Goal: Task Accomplishment & Management: Complete application form

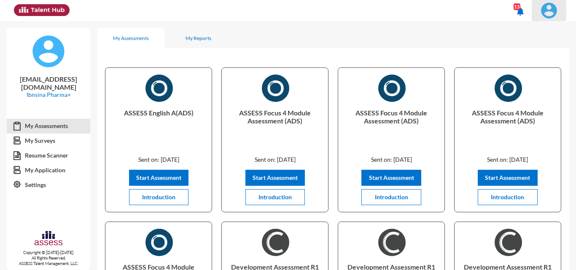
click at [550, 13] on img at bounding box center [548, 10] width 17 height 17
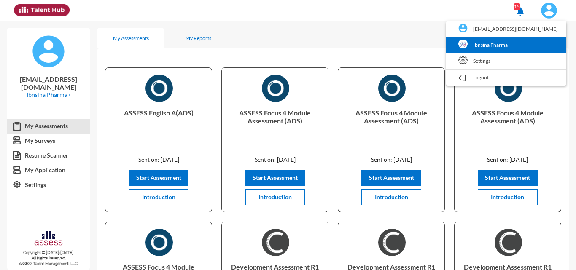
click at [507, 43] on link "Ibnsina Pharma+" at bounding box center [506, 45] width 112 height 16
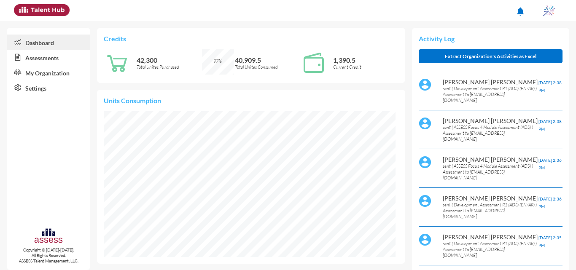
scroll to position [146, 292]
click at [45, 57] on link "Assessments" at bounding box center [48, 57] width 83 height 15
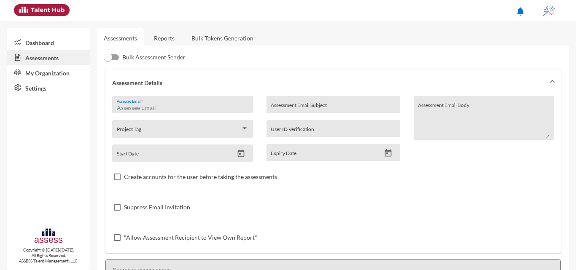
click at [204, 109] on input "Assessee Email *" at bounding box center [182, 108] width 131 height 7
click at [150, 105] on input "Assessee Email *" at bounding box center [182, 108] width 131 height 7
paste input "[EMAIL_ADDRESS][DOMAIN_NAME]"
type input "[EMAIL_ADDRESS][DOMAIN_NAME]"
click at [282, 108] on input "Assessment Email Subject" at bounding box center [333, 108] width 125 height 7
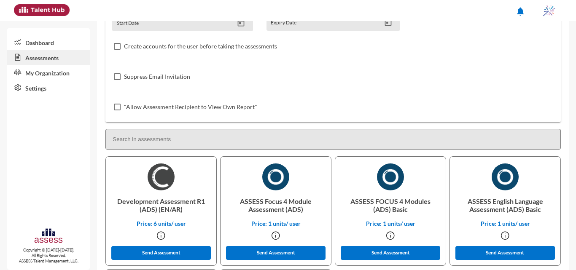
scroll to position [211, 0]
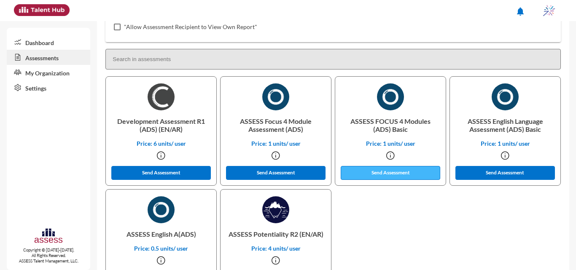
type input "Q1"
click at [366, 178] on button "Send Assessment" at bounding box center [390, 173] width 99 height 14
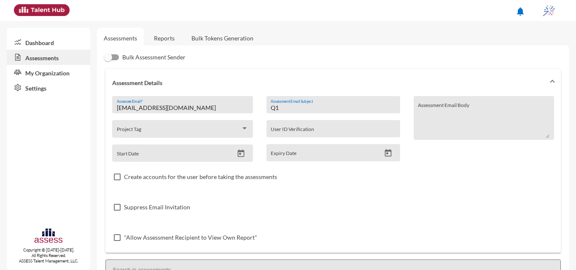
drag, startPoint x: 284, startPoint y: 110, endPoint x: 269, endPoint y: 109, distance: 14.4
click at [271, 109] on input "Q1" at bounding box center [333, 108] width 125 height 7
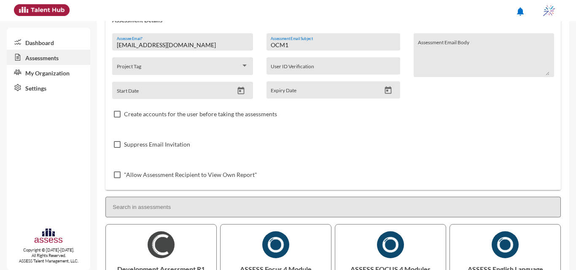
scroll to position [126, 0]
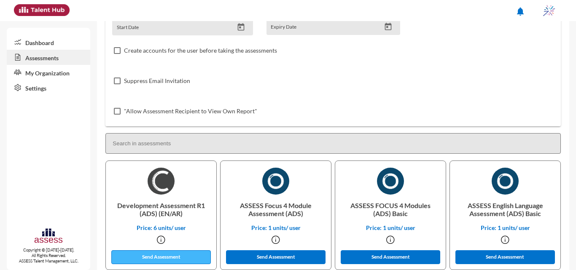
type input "OCM1"
click at [181, 255] on button "Send Assessment" at bounding box center [160, 257] width 99 height 14
